Goal: Transaction & Acquisition: Purchase product/service

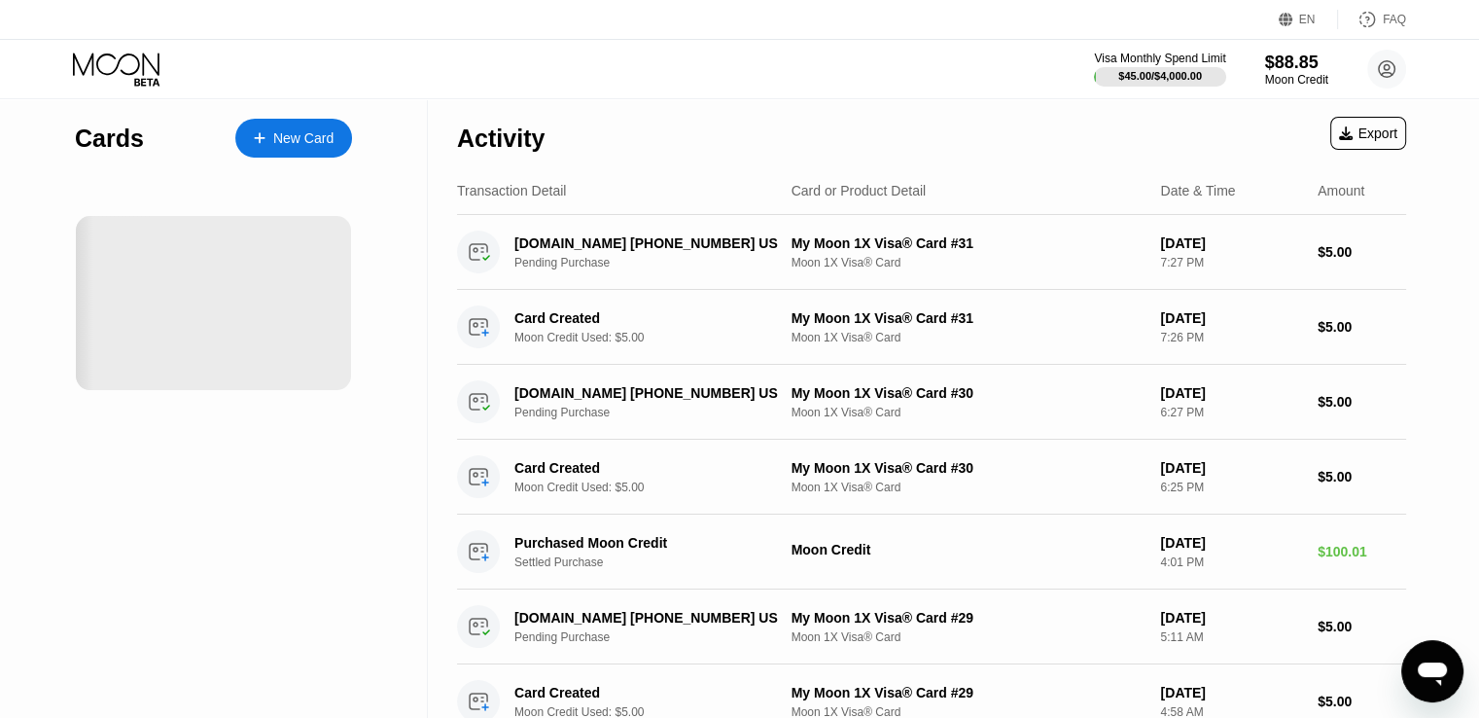
click at [311, 142] on div "New Card" at bounding box center [303, 138] width 60 height 17
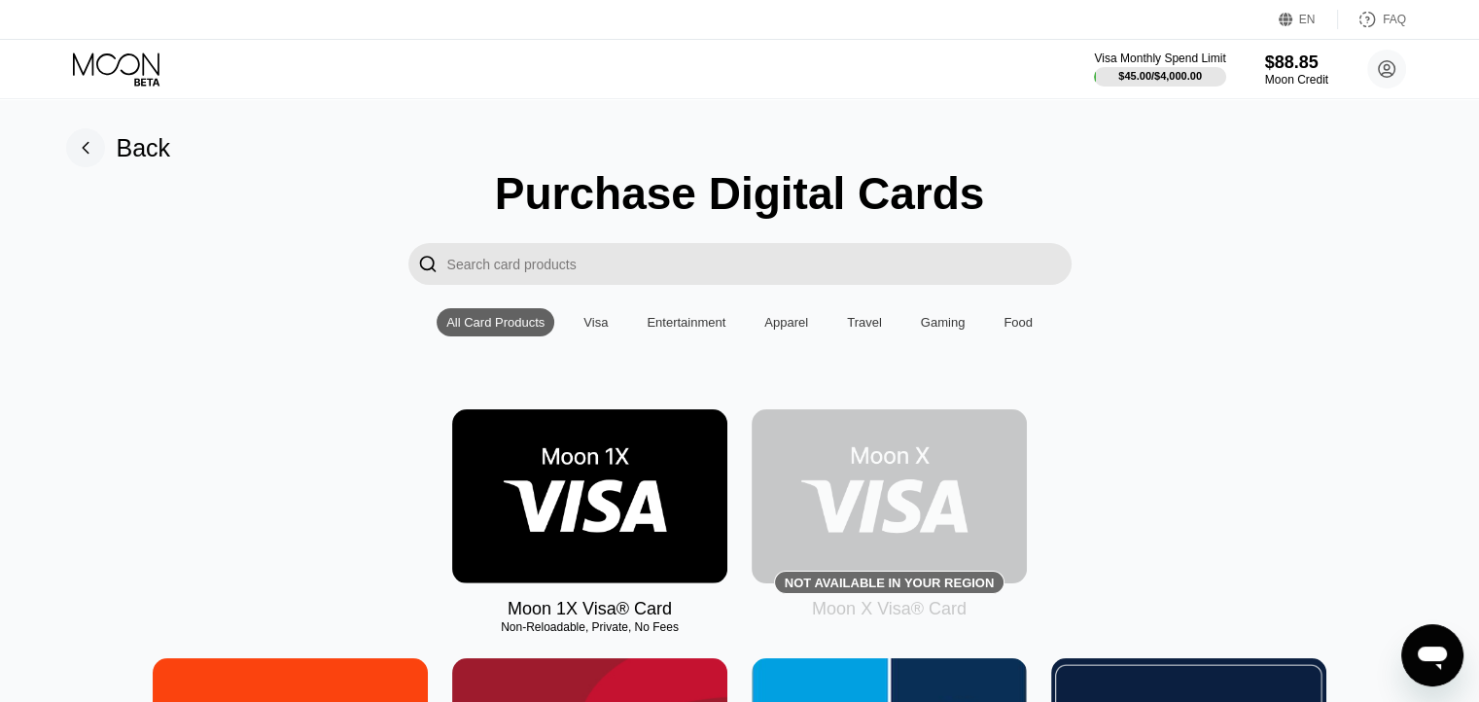
click at [639, 467] on img at bounding box center [589, 497] width 275 height 174
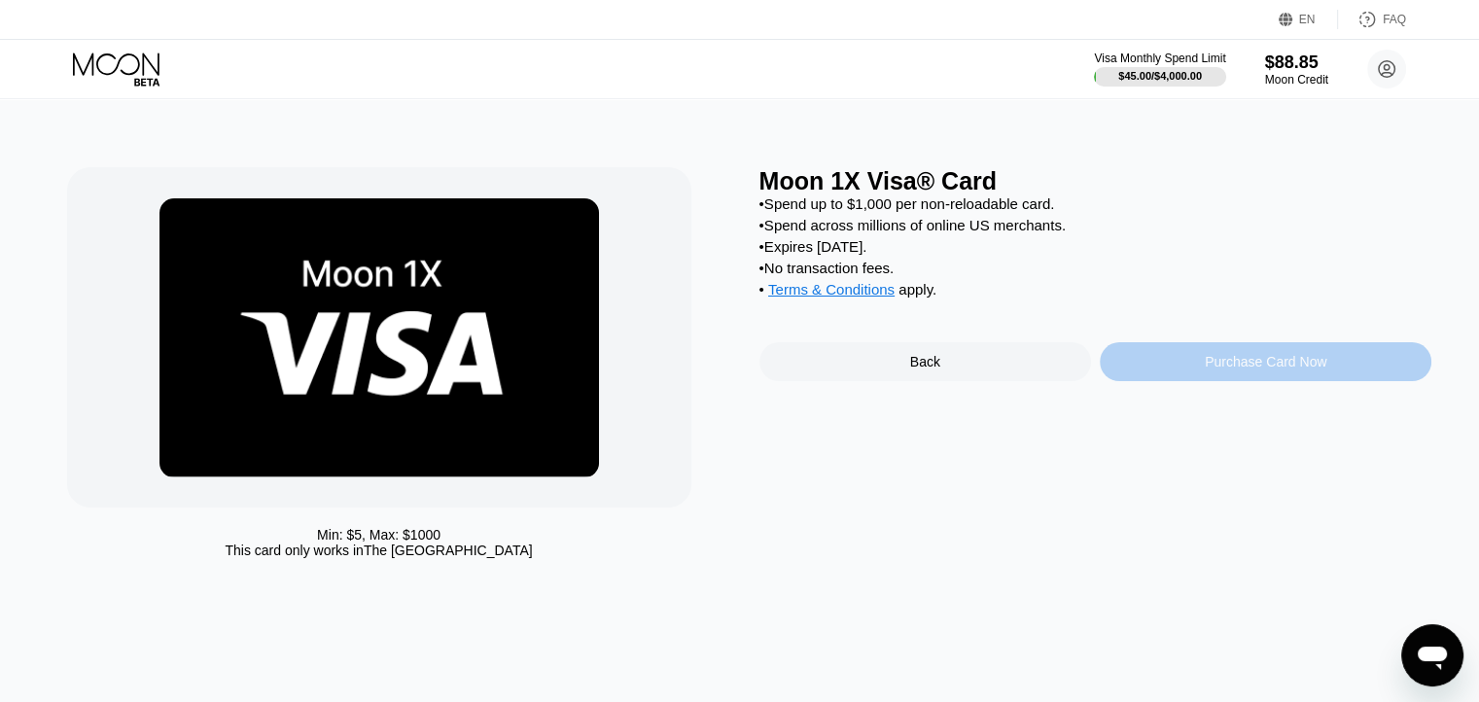
click at [1218, 370] on div "Purchase Card Now" at bounding box center [1266, 362] width 122 height 16
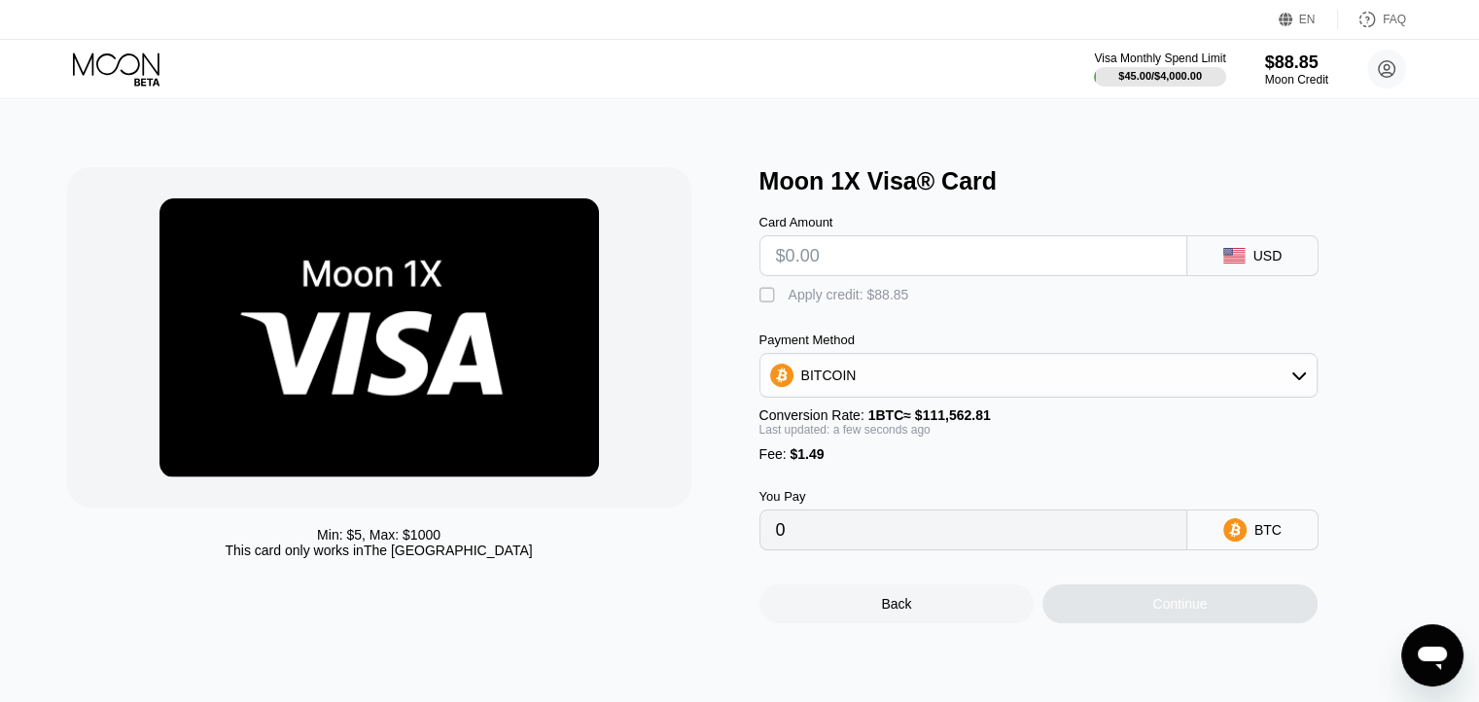
drag, startPoint x: 1060, startPoint y: 243, endPoint x: 1055, endPoint y: 257, distance: 14.5
click at [1059, 246] on input "text" at bounding box center [973, 255] width 395 height 39
type input "$5"
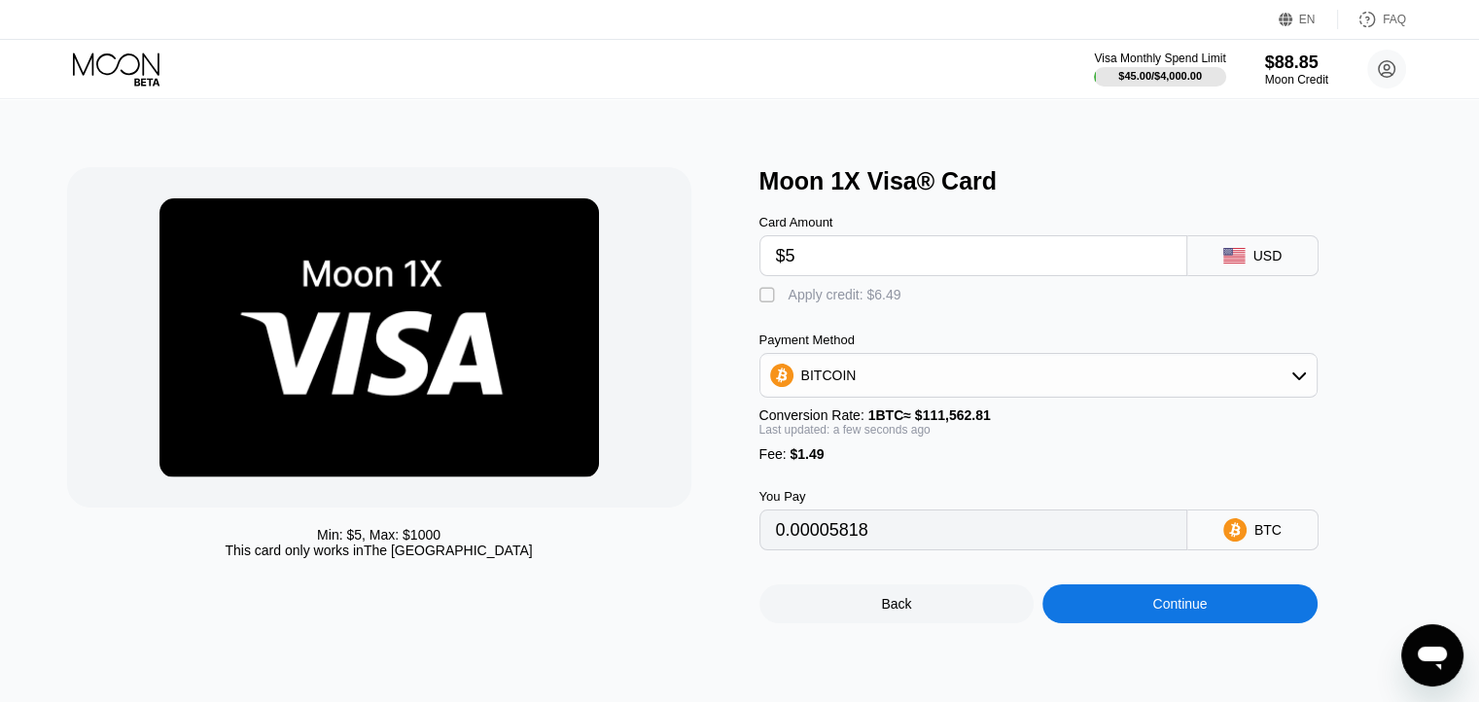
type input "0.00005818"
type input "$5"
click at [766, 300] on div "" at bounding box center [769, 295] width 19 height 19
type input "0"
click at [1242, 623] on div "Continue" at bounding box center [1180, 604] width 275 height 39
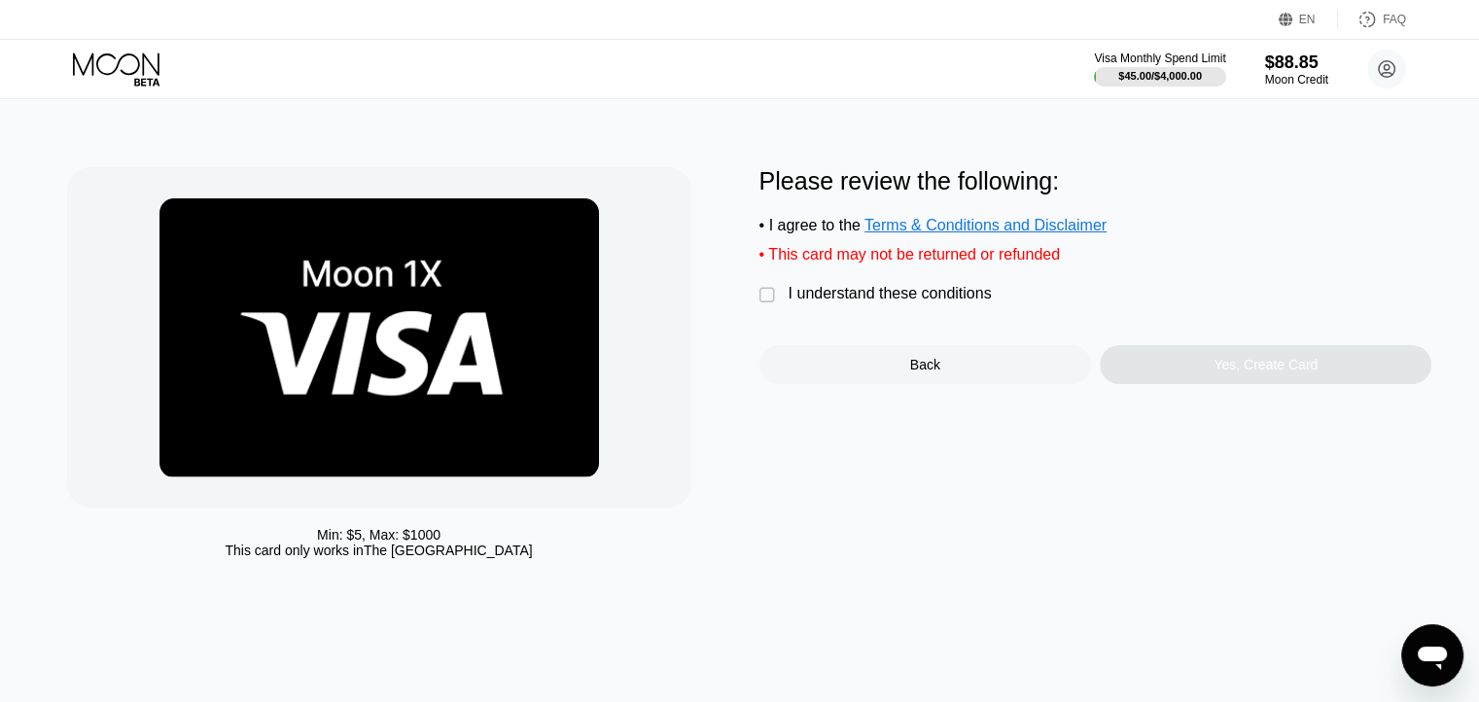
click at [769, 305] on div "" at bounding box center [769, 295] width 19 height 19
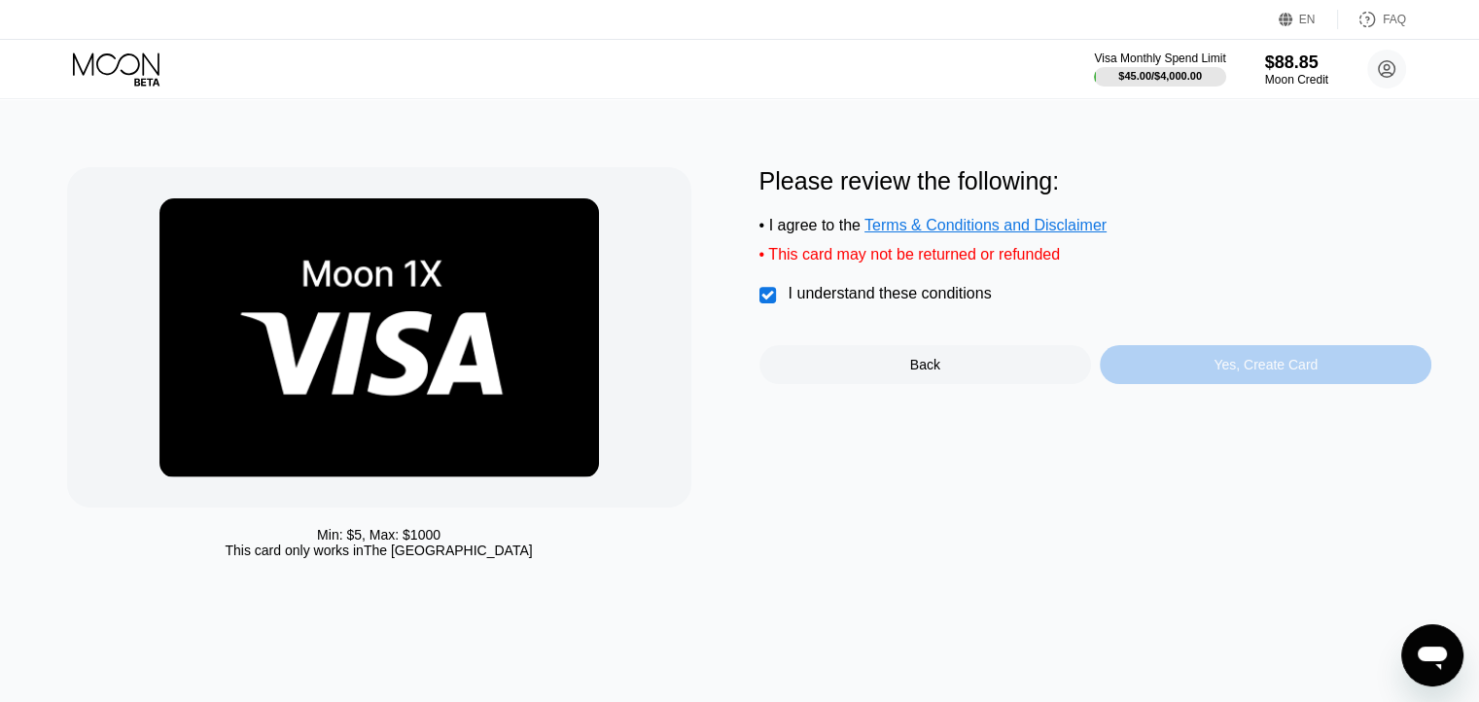
click at [1296, 373] on div "Yes, Create Card" at bounding box center [1266, 365] width 104 height 16
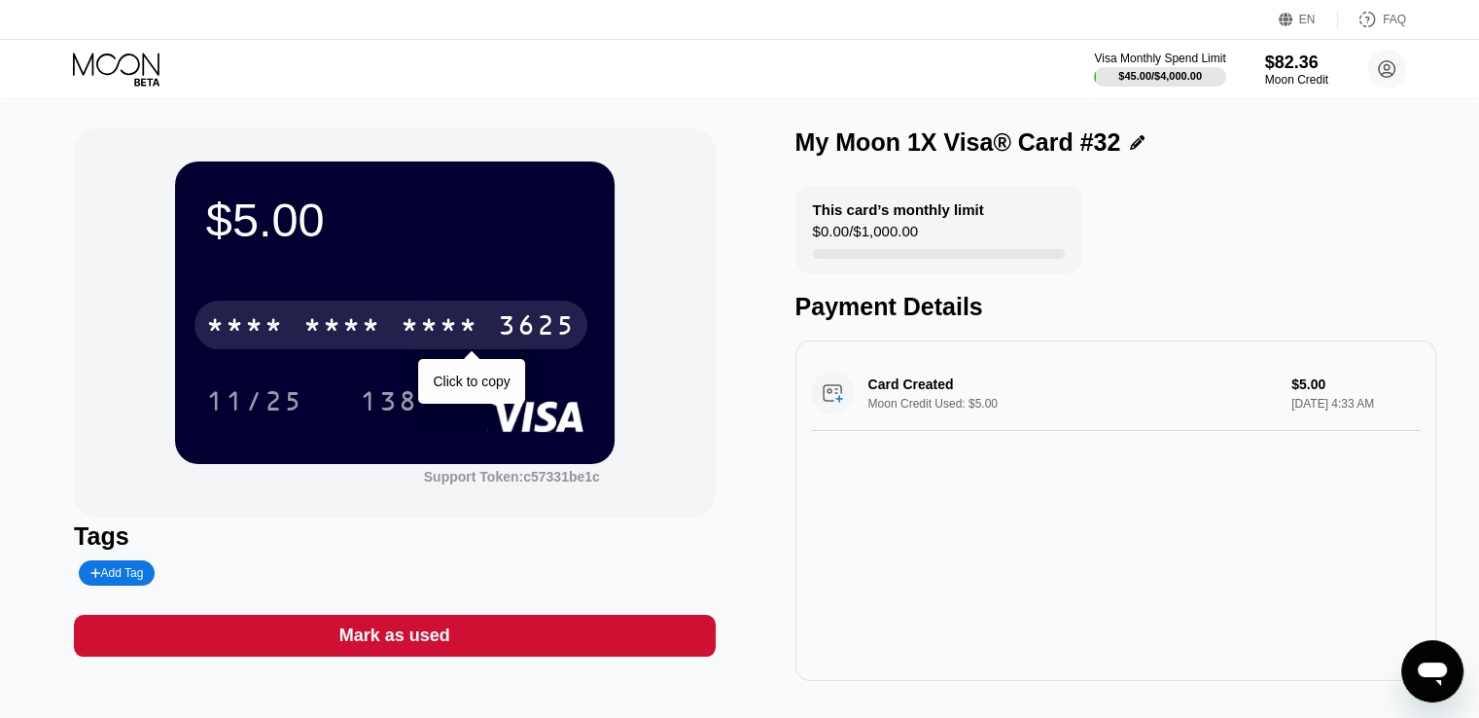
click at [428, 341] on div "* * * *" at bounding box center [440, 327] width 78 height 31
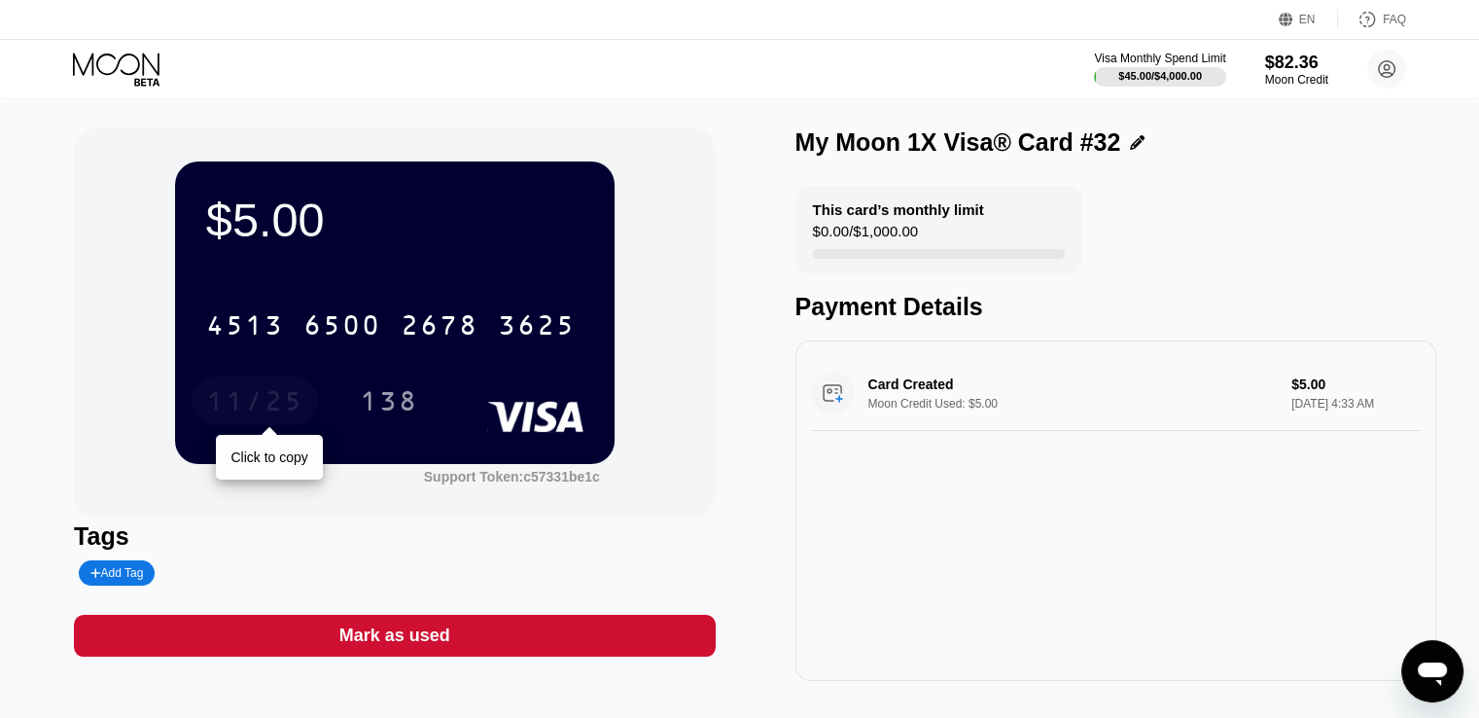
click at [261, 392] on div "11/25" at bounding box center [254, 403] width 97 height 31
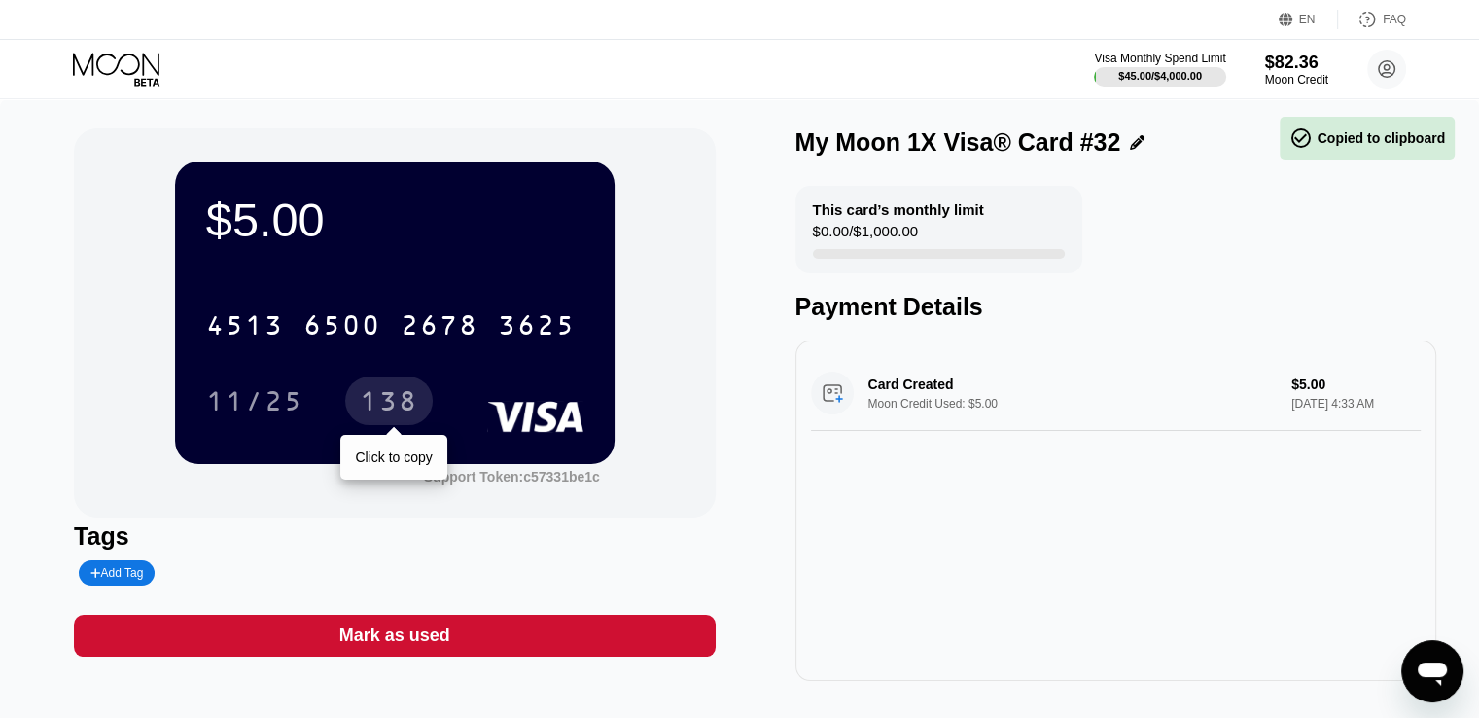
click at [389, 398] on div "138" at bounding box center [389, 403] width 58 height 31
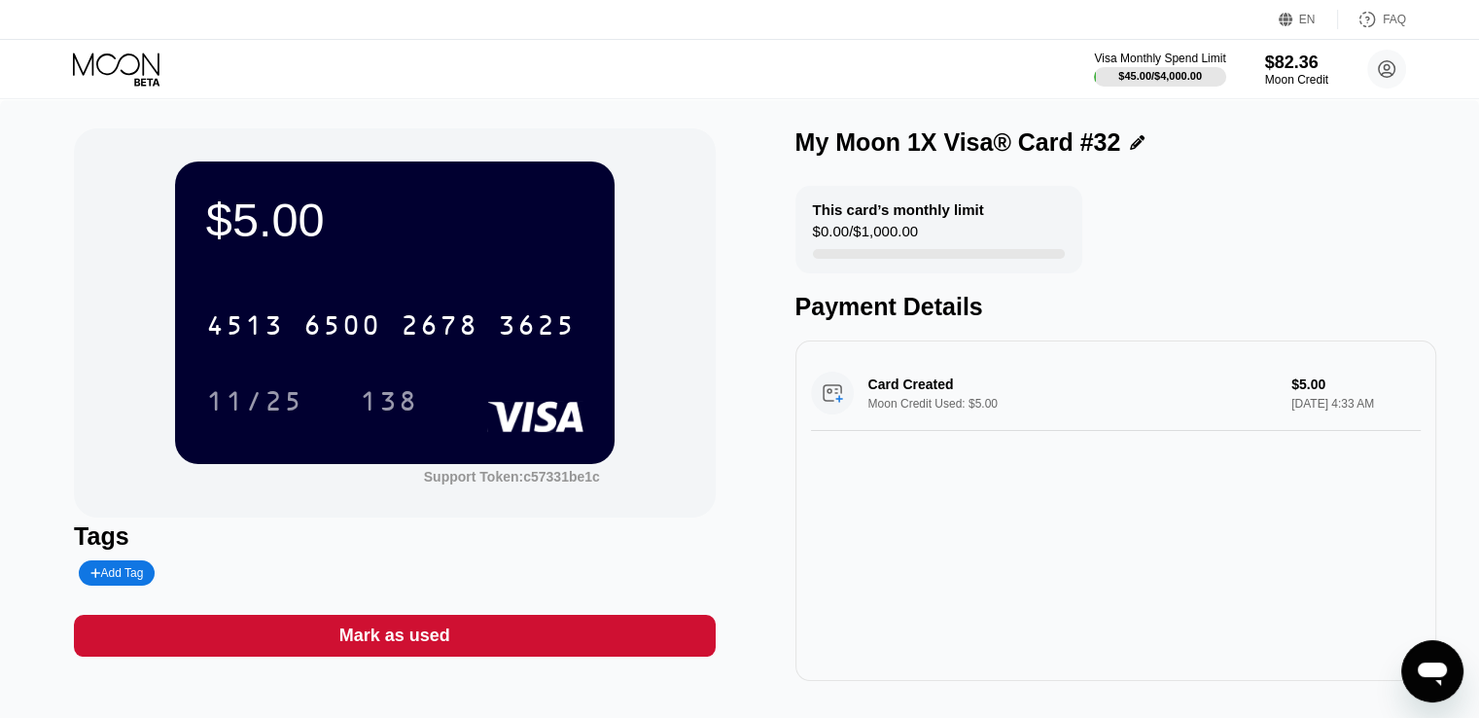
click at [490, 643] on div "Mark as used" at bounding box center [394, 636] width 641 height 42
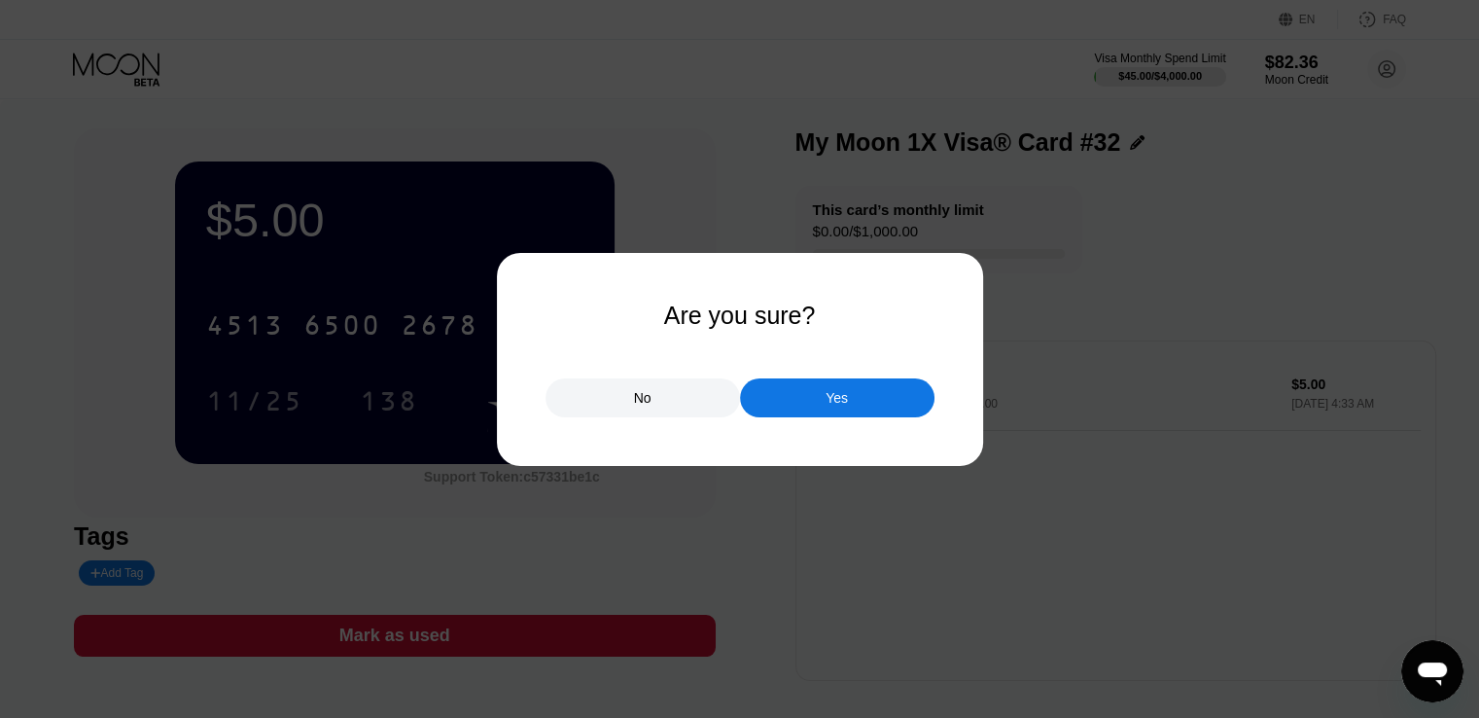
click at [866, 406] on div "Yes" at bounding box center [837, 397] width 195 height 39
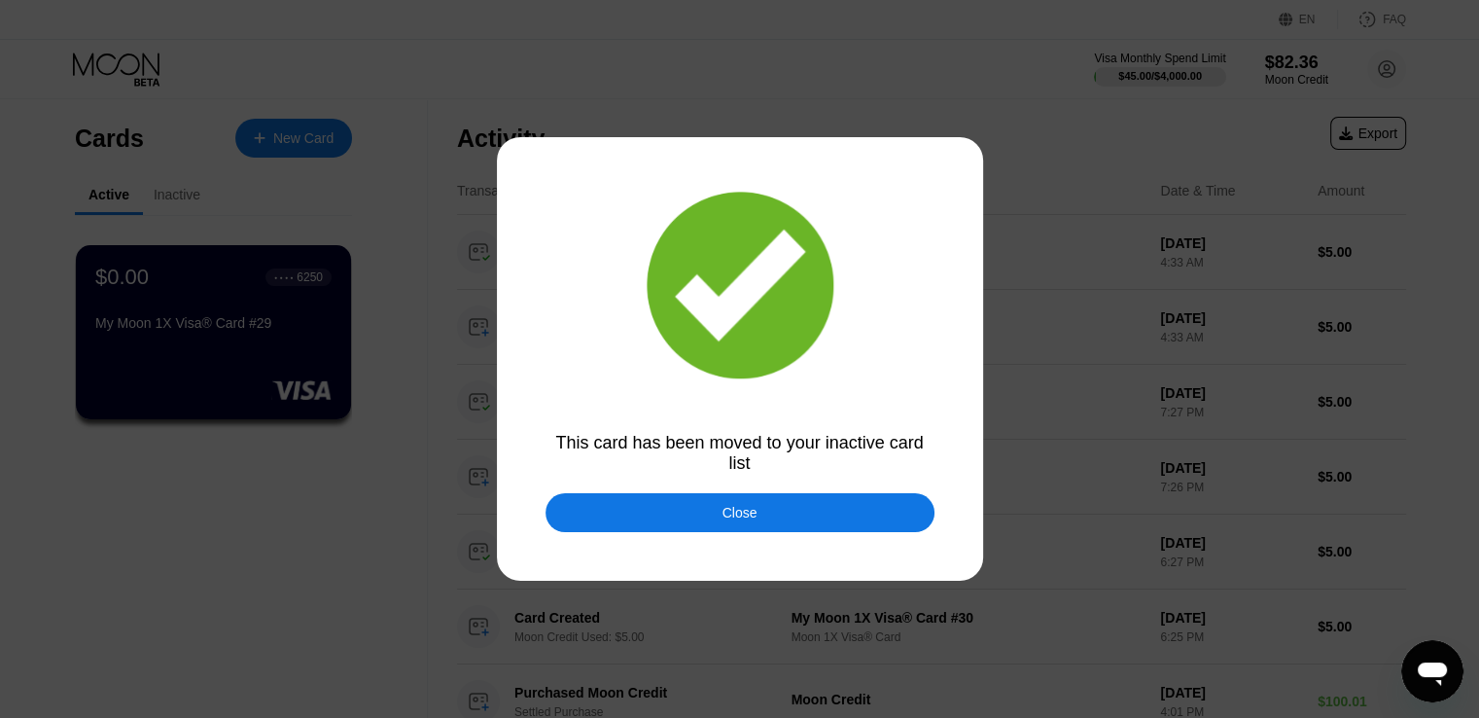
click at [708, 516] on div "Close" at bounding box center [740, 512] width 389 height 39
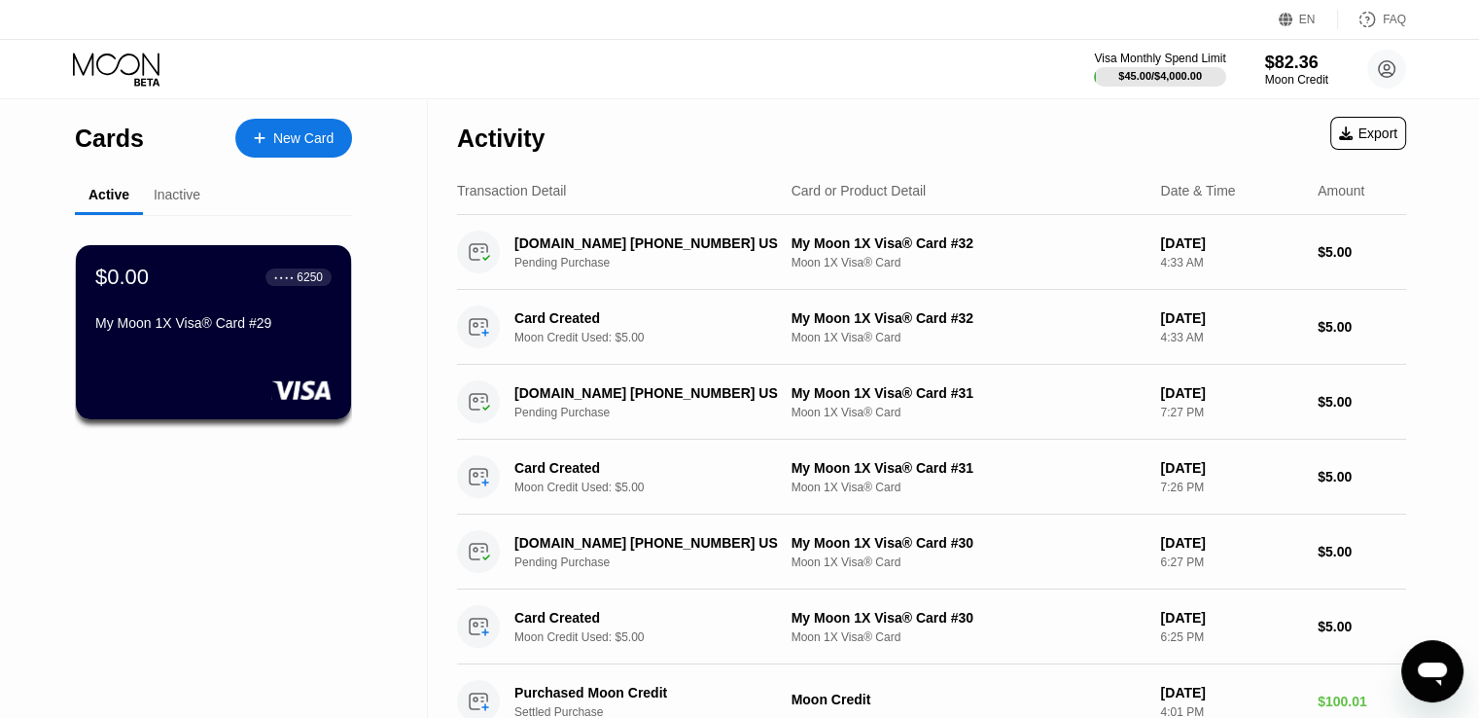
click at [299, 141] on div "New Card" at bounding box center [303, 138] width 60 height 17
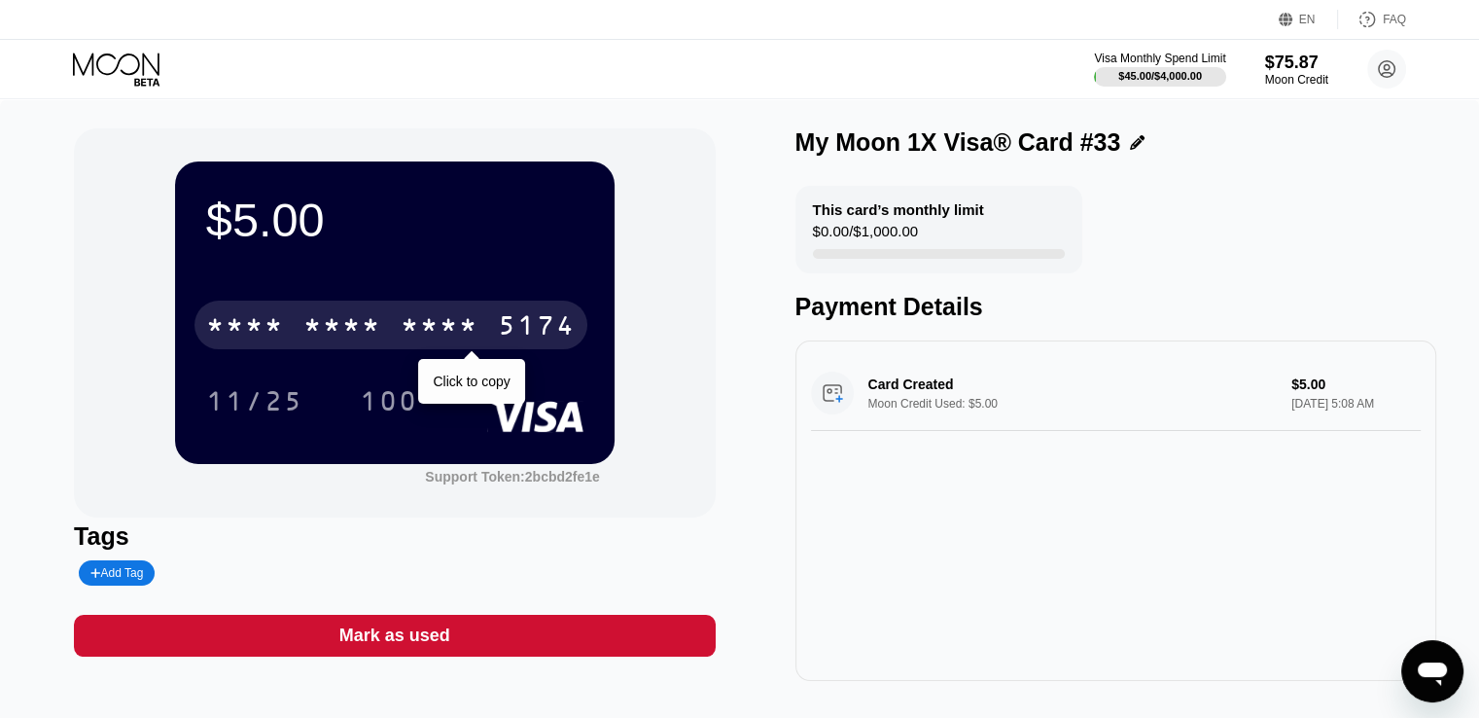
click at [488, 338] on div "* * * * * * * * * * * * 5174" at bounding box center [391, 325] width 393 height 49
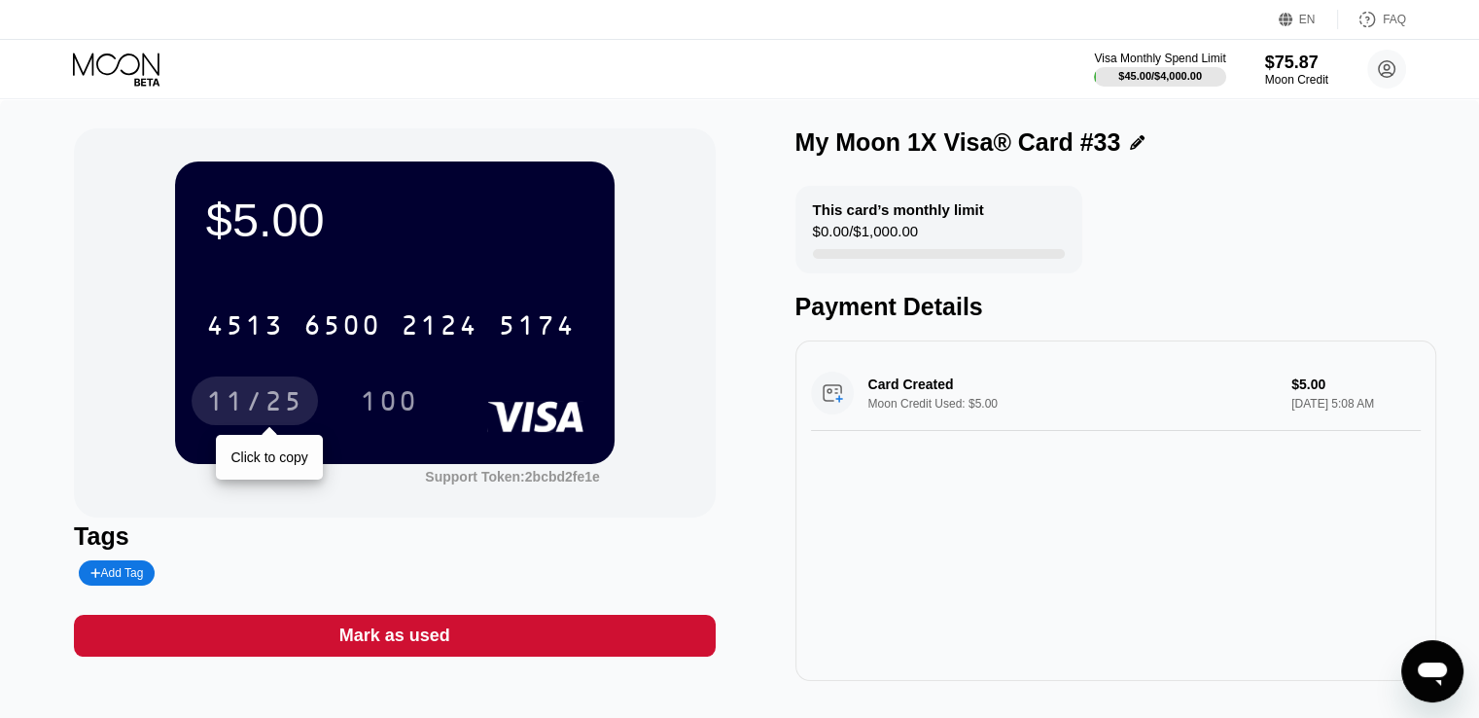
click at [239, 403] on div "11/25" at bounding box center [254, 403] width 97 height 31
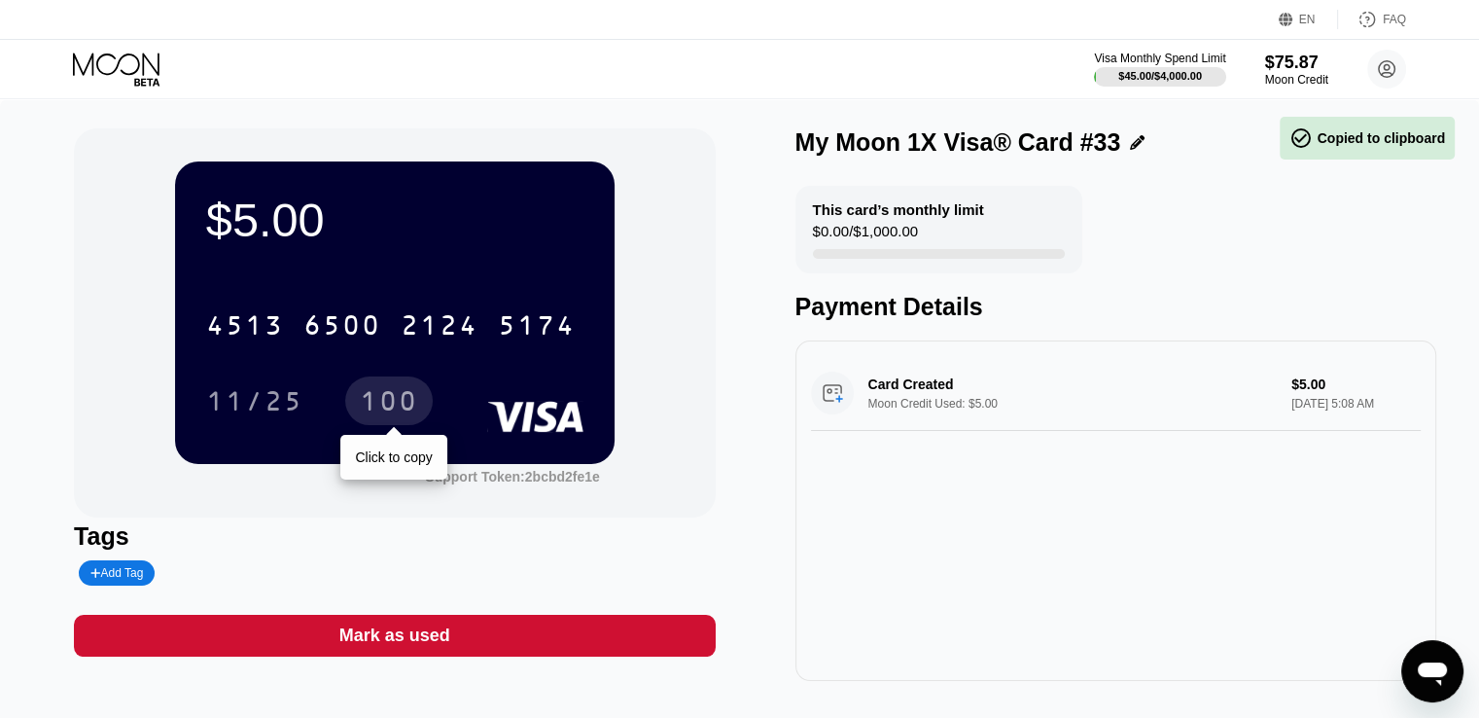
click at [385, 419] on div "100" at bounding box center [389, 403] width 58 height 31
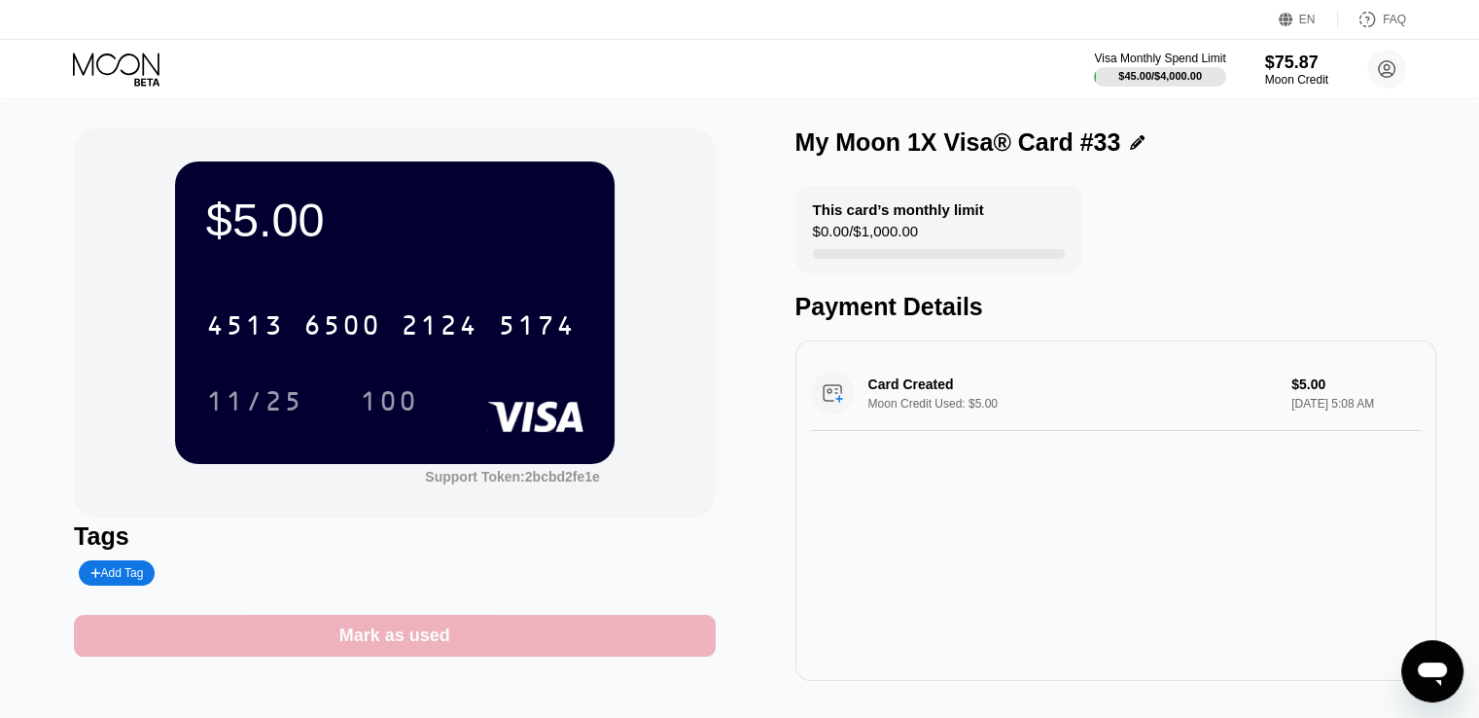
click at [481, 644] on div "Mark as used" at bounding box center [394, 636] width 641 height 42
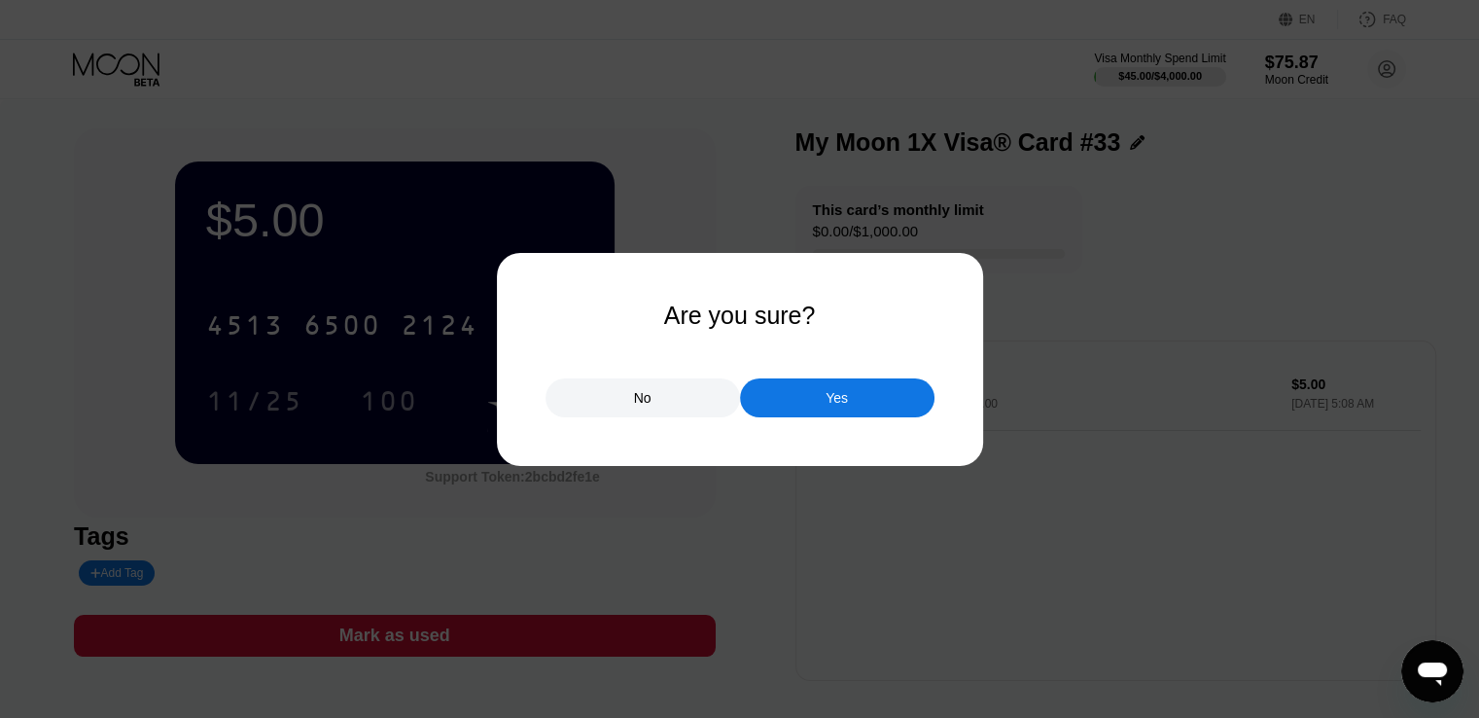
click at [852, 405] on div "Yes" at bounding box center [837, 397] width 195 height 39
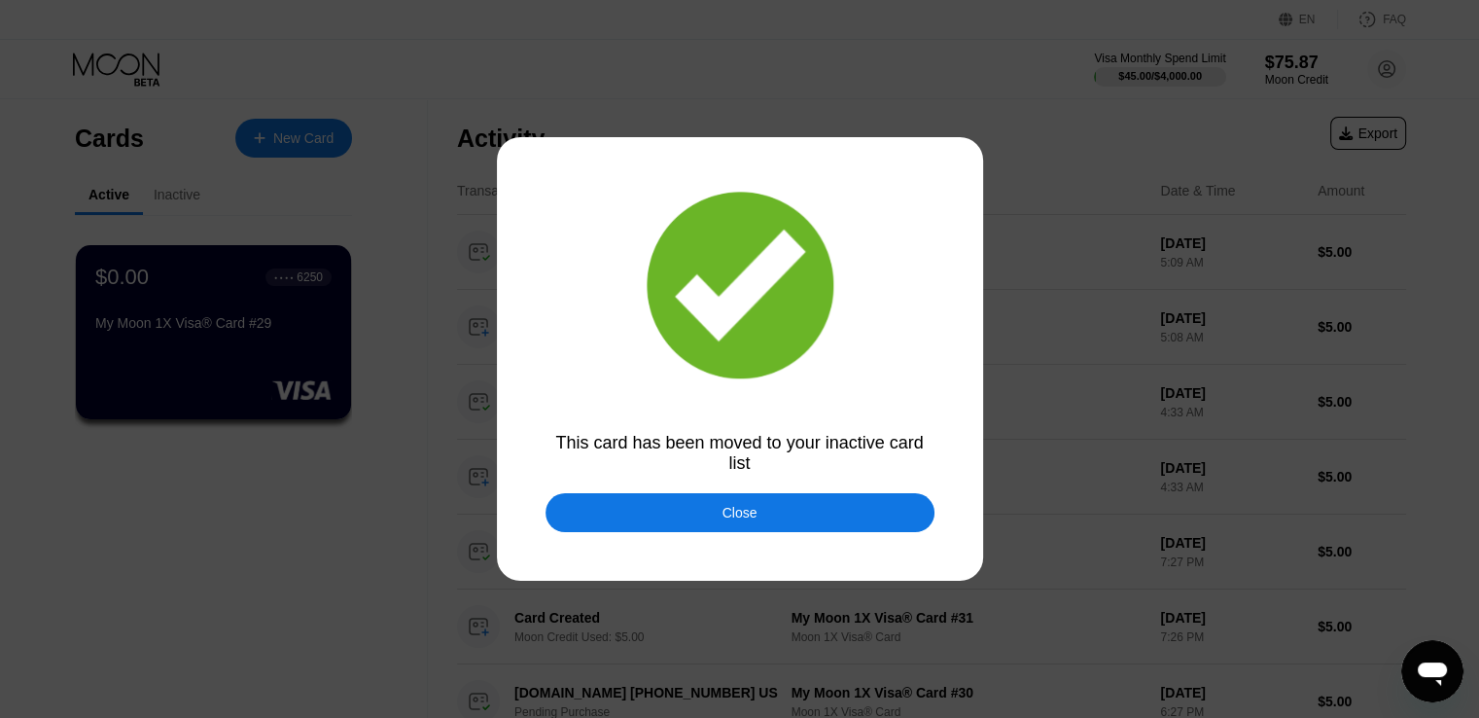
click at [792, 522] on div "Close" at bounding box center [740, 512] width 389 height 39
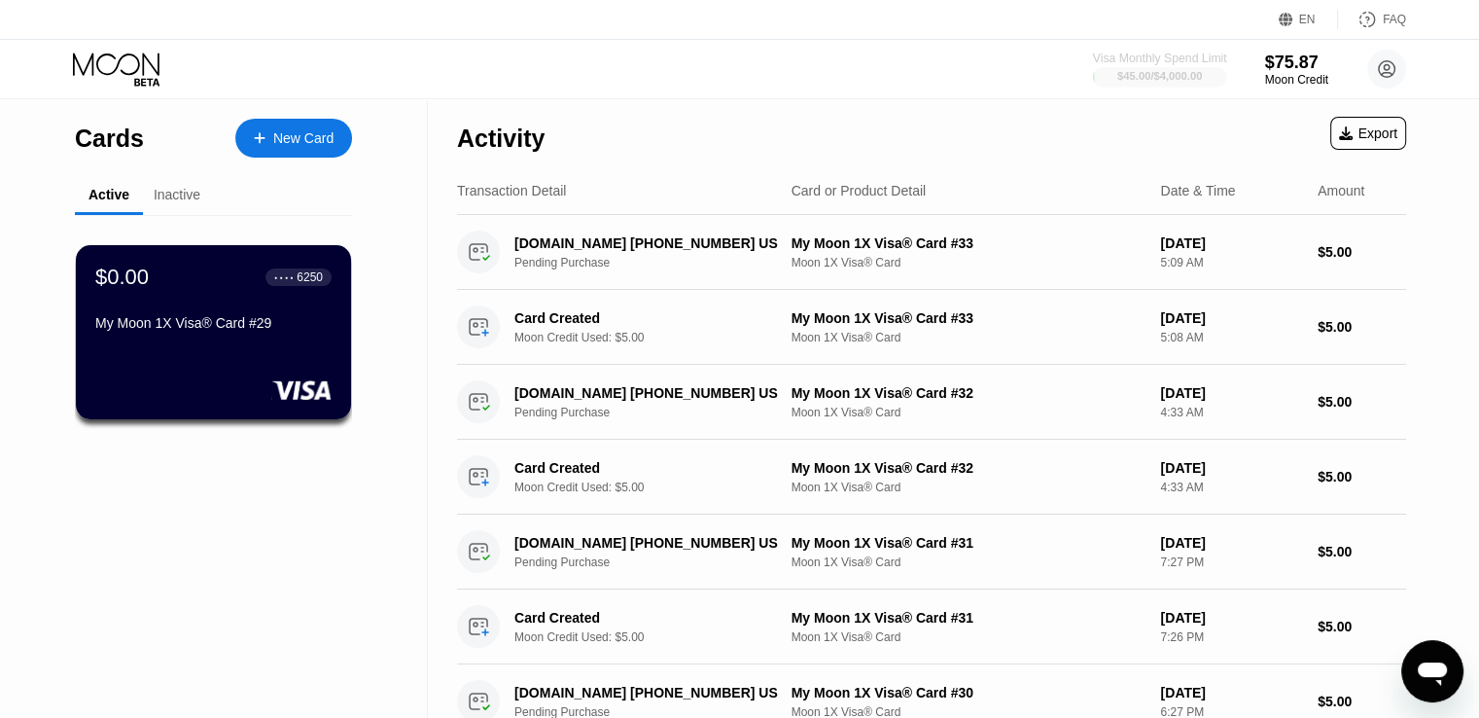
click at [1186, 58] on div "Visa Monthly Spend Limit" at bounding box center [1160, 59] width 134 height 14
